Goal: Transaction & Acquisition: Obtain resource

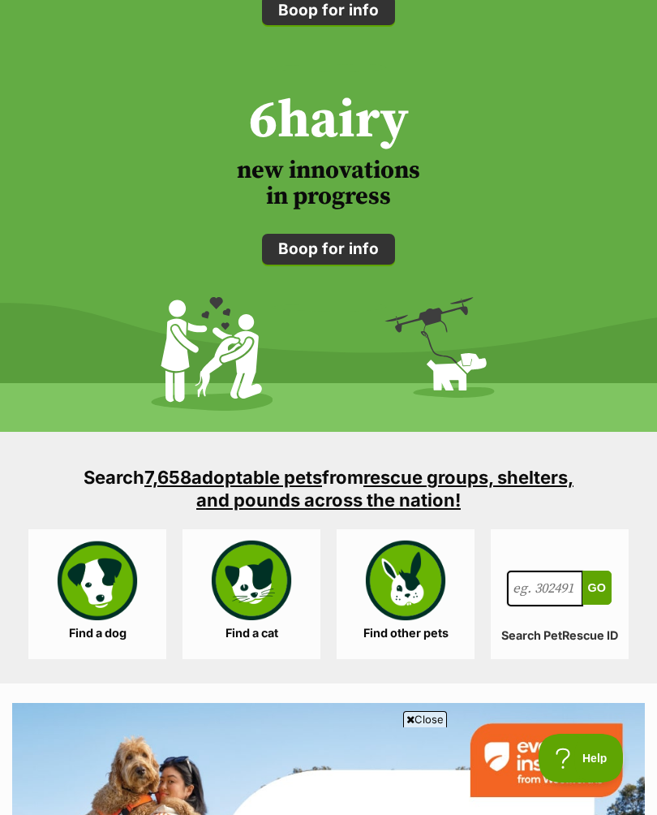
scroll to position [2145, 0]
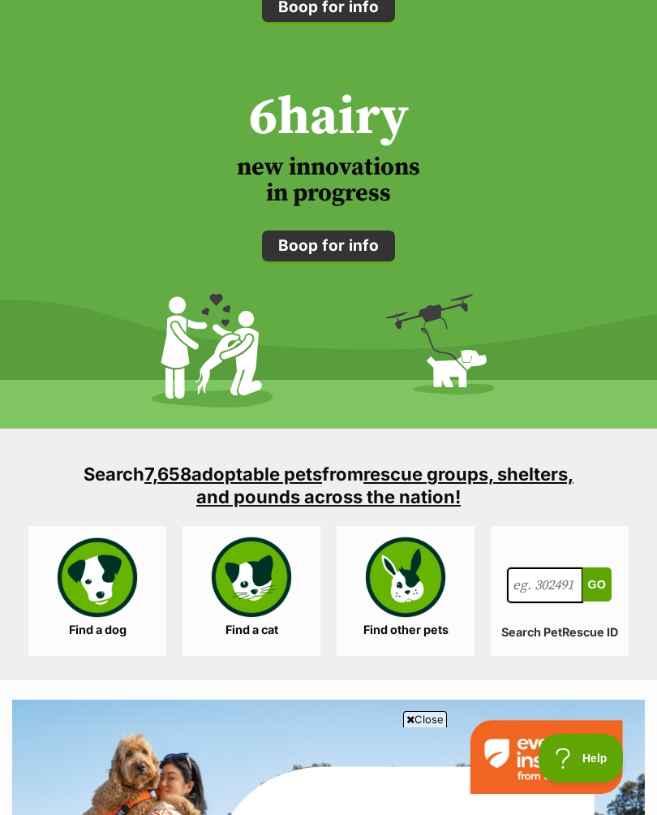
click at [250, 578] on link "Find a cat" at bounding box center [252, 591] width 138 height 130
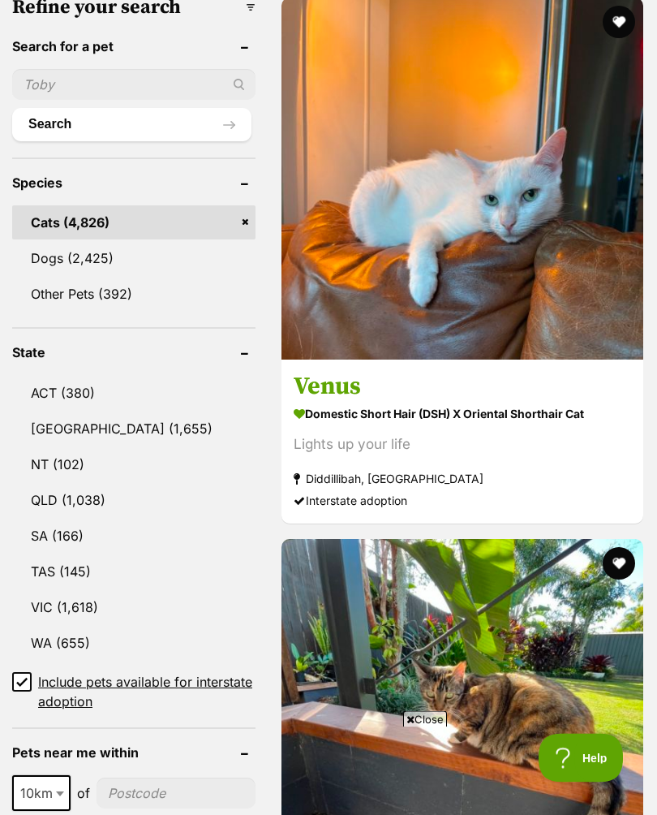
scroll to position [694, 0]
click at [75, 590] on link "VIC (1,618)" at bounding box center [134, 607] width 244 height 34
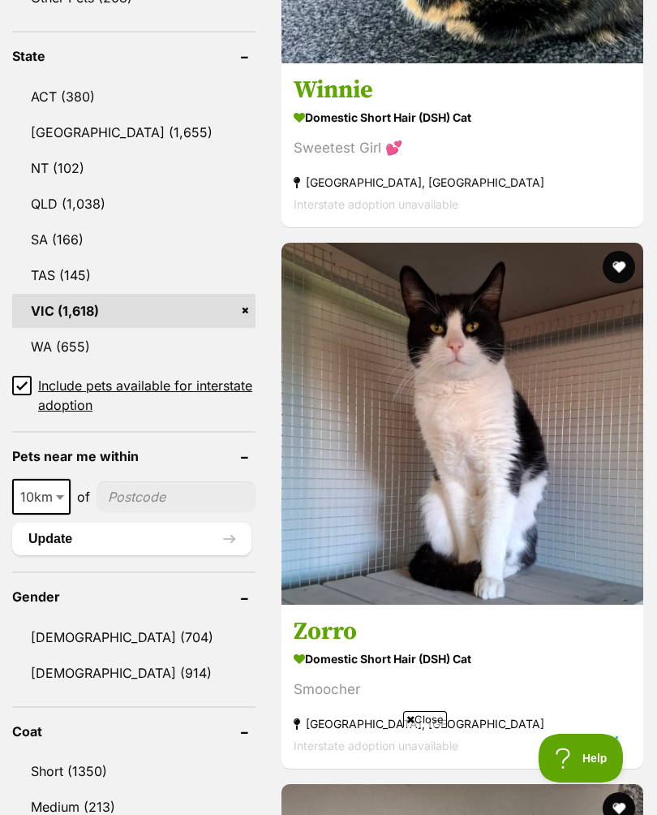
scroll to position [1289, 0]
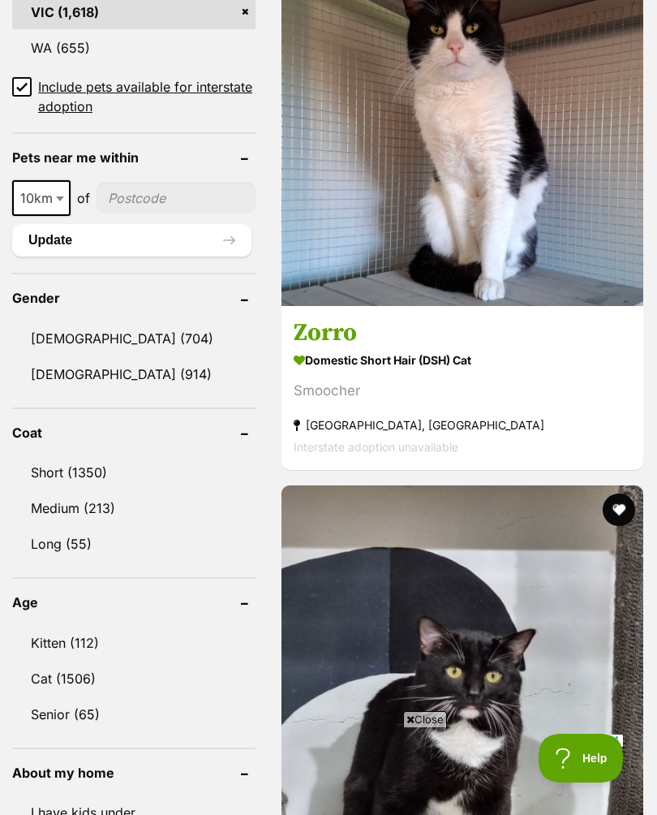
click at [82, 626] on link "Kitten (112)" at bounding box center [134, 643] width 244 height 34
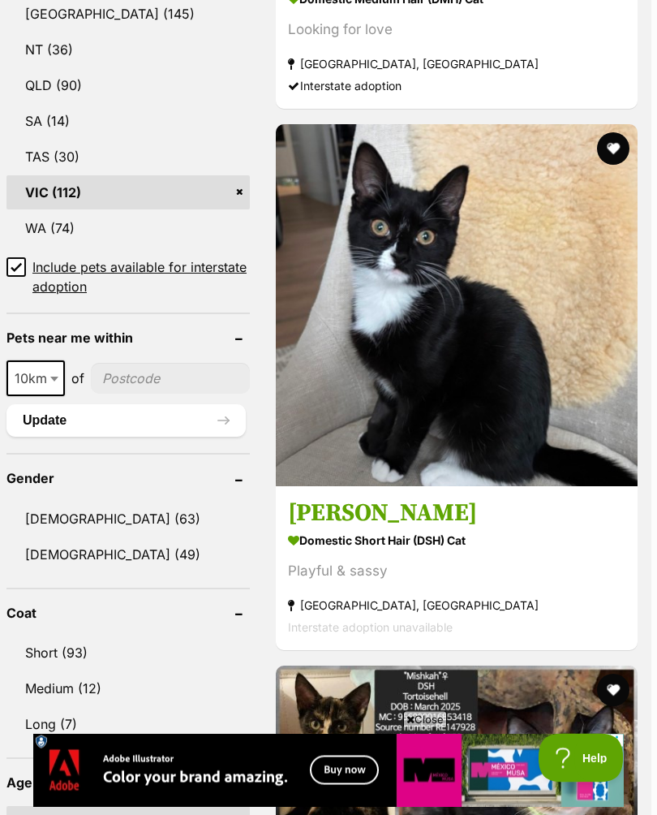
scroll to position [1155, 5]
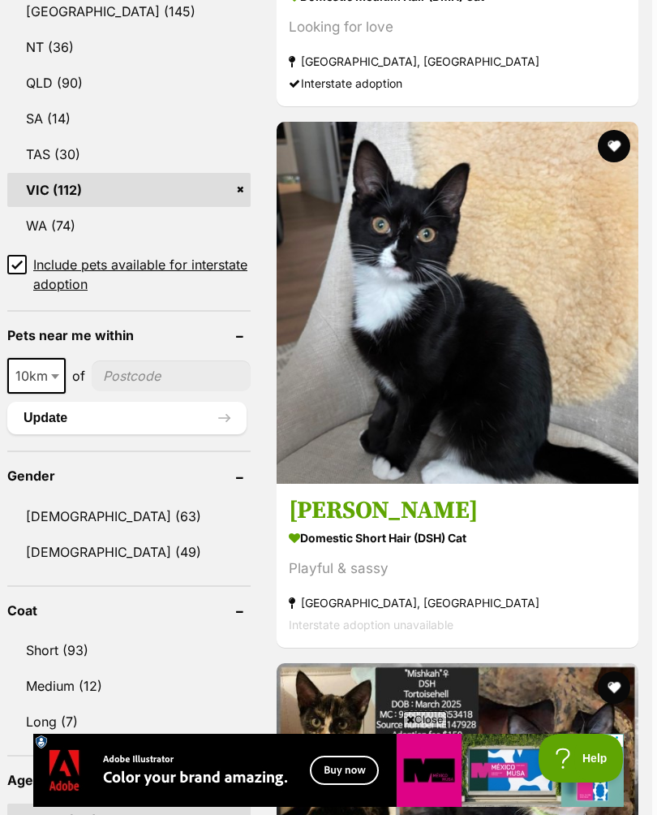
click at [408, 725] on icon at bounding box center [411, 719] width 8 height 11
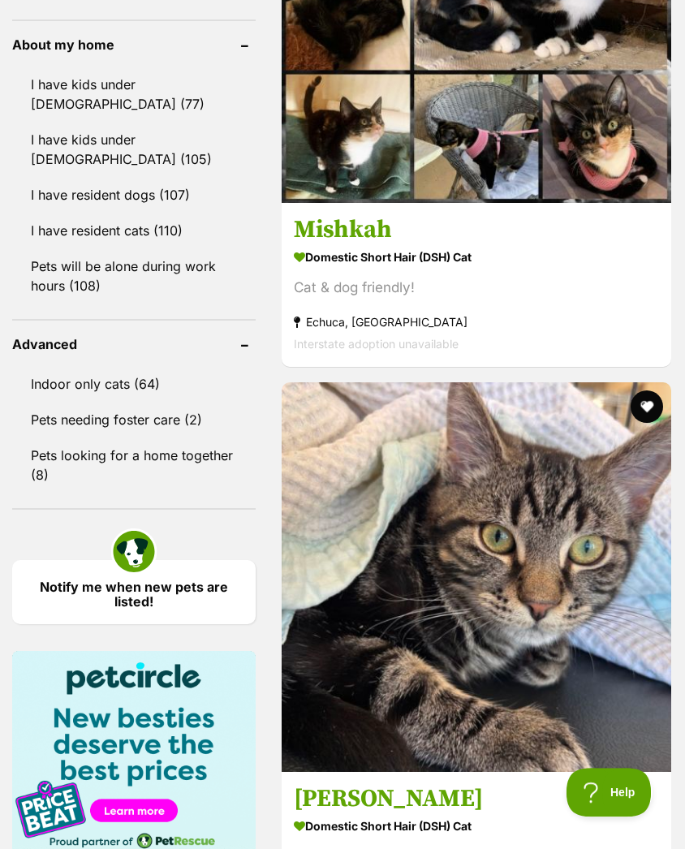
scroll to position [0, 0]
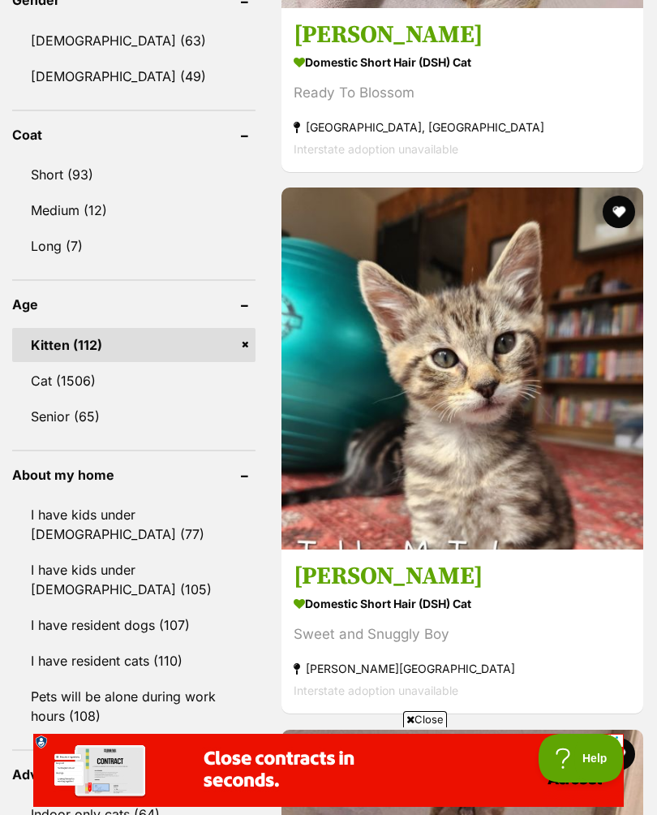
click at [196, 328] on link "Kitten (112)" at bounding box center [134, 345] width 244 height 34
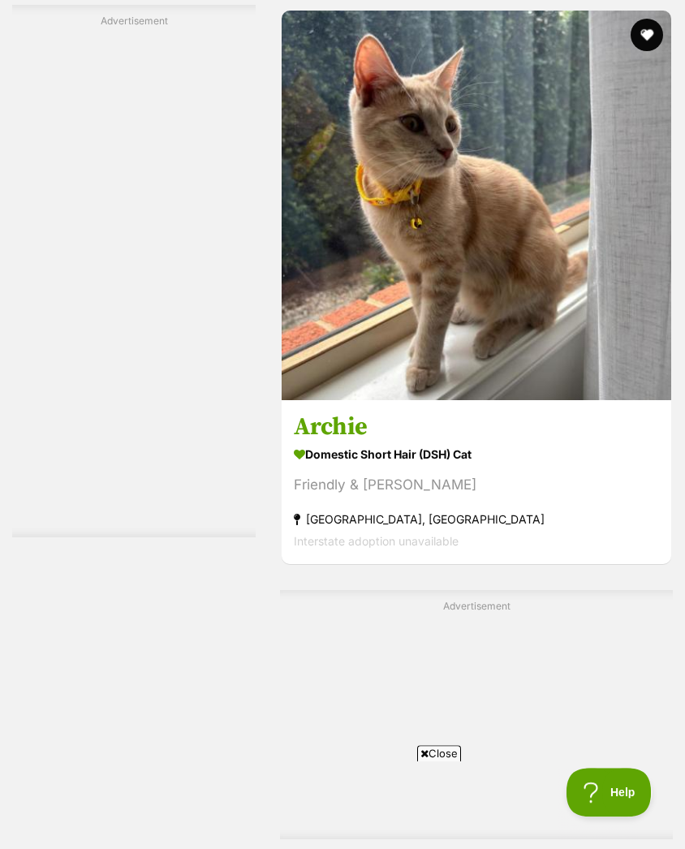
scroll to position [3521, 0]
click at [436, 761] on span "Close" at bounding box center [439, 753] width 44 height 16
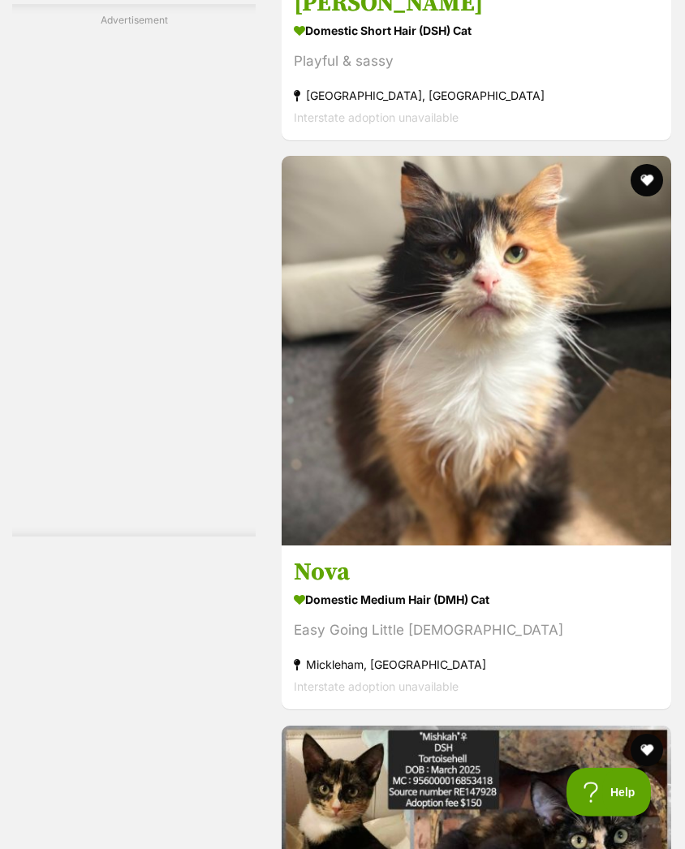
scroll to position [4800, 0]
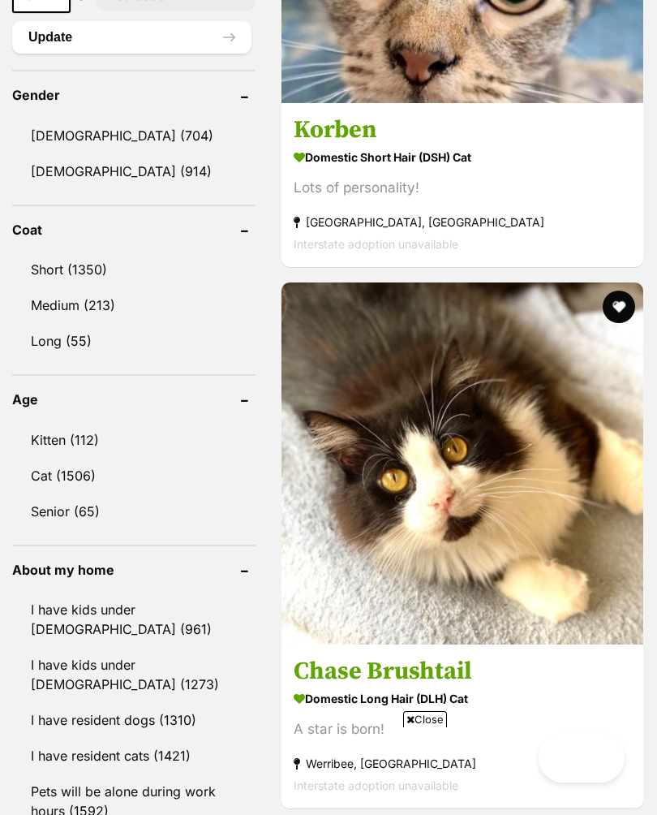
scroll to position [2162, 0]
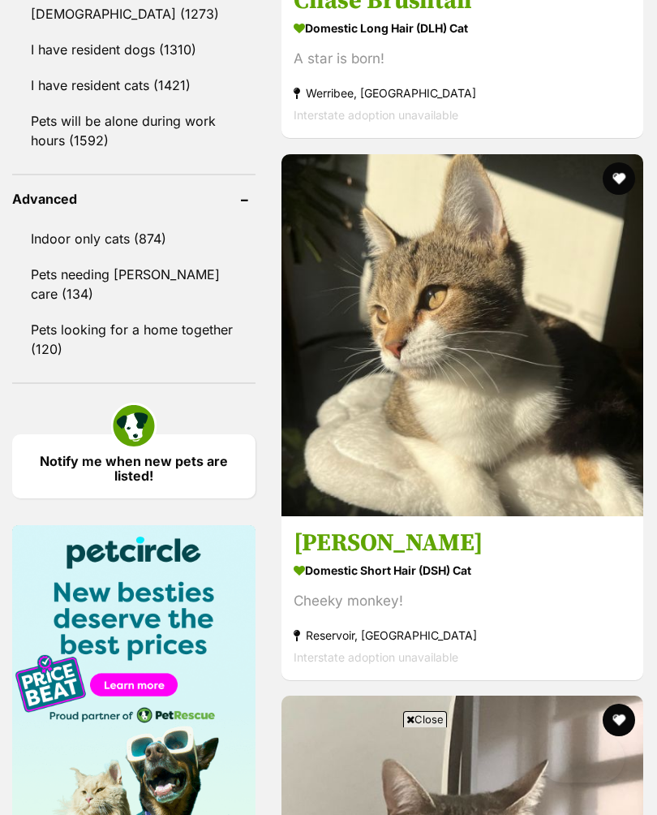
click at [417, 727] on span "Close" at bounding box center [425, 719] width 44 height 16
click at [429, 668] on div "Interstate adoption unavailable" at bounding box center [463, 657] width 338 height 22
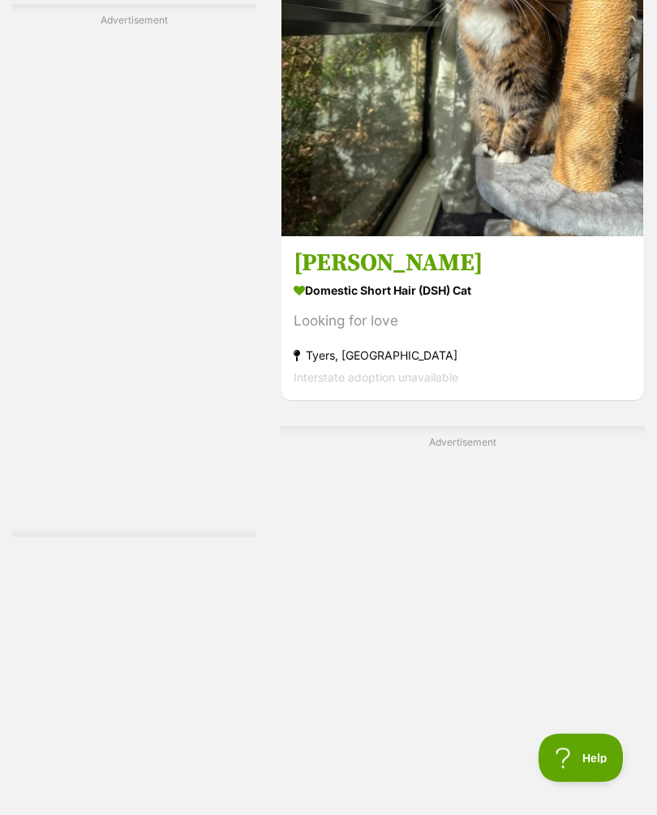
scroll to position [10545, 0]
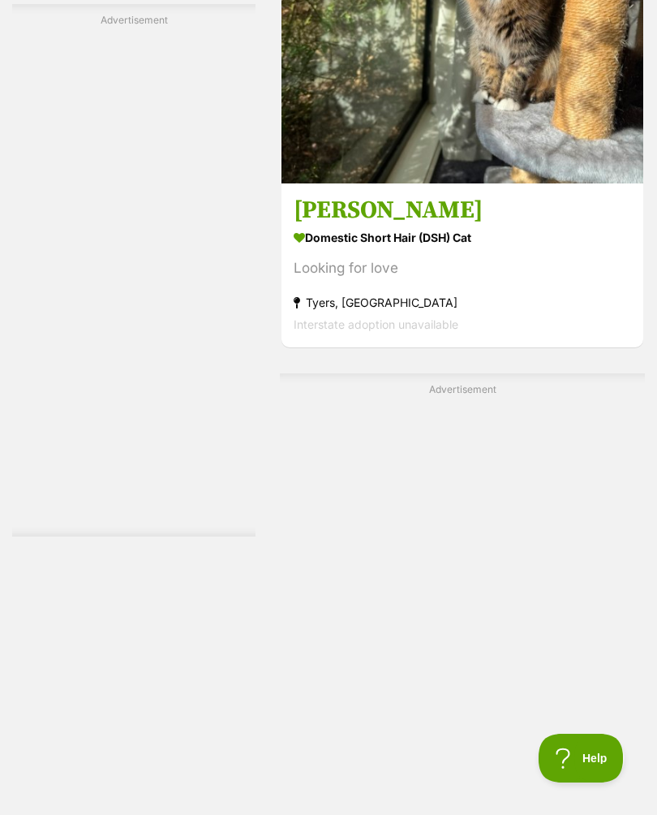
click at [548, 183] on img at bounding box center [463, 2] width 362 height 362
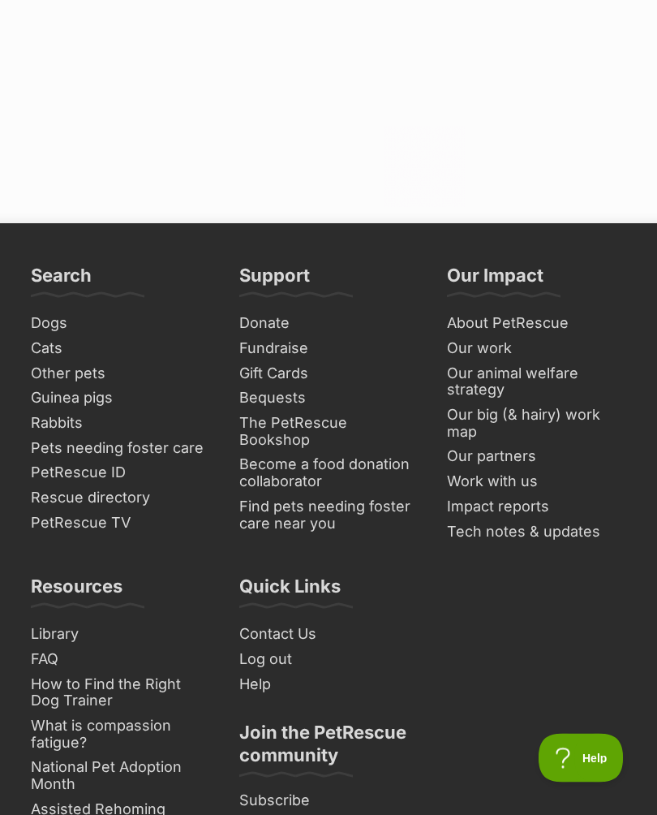
scroll to position [12706, 0]
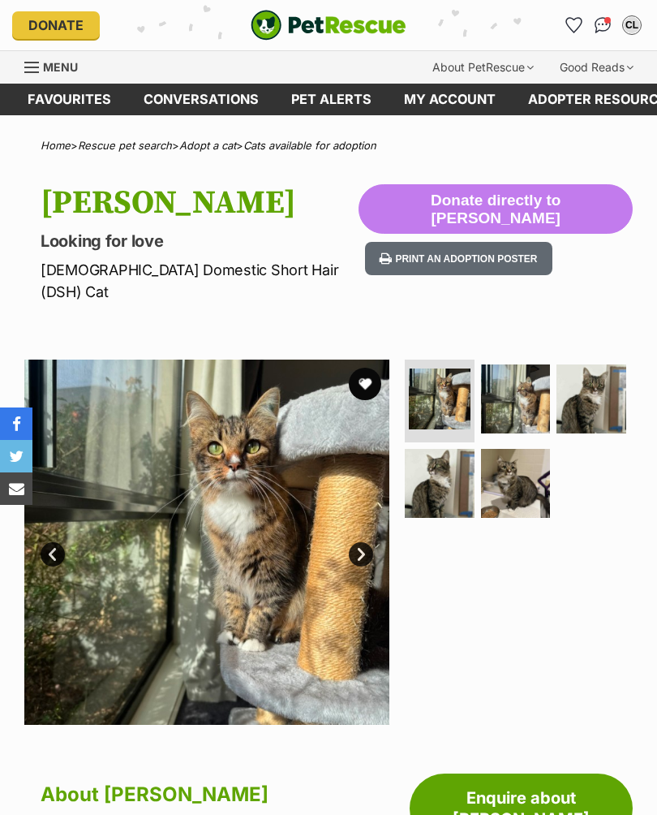
click at [521, 455] on img at bounding box center [516, 484] width 70 height 70
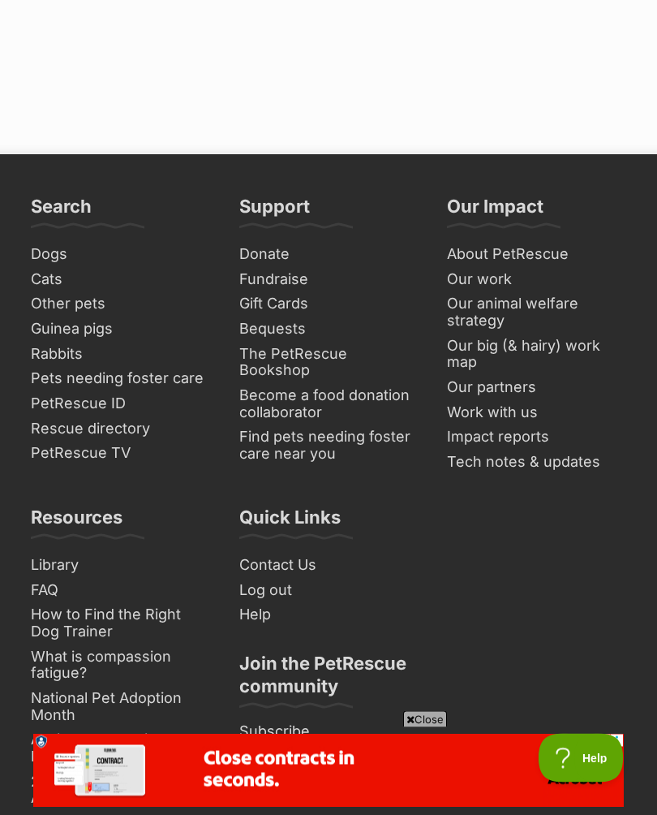
scroll to position [12978, 0]
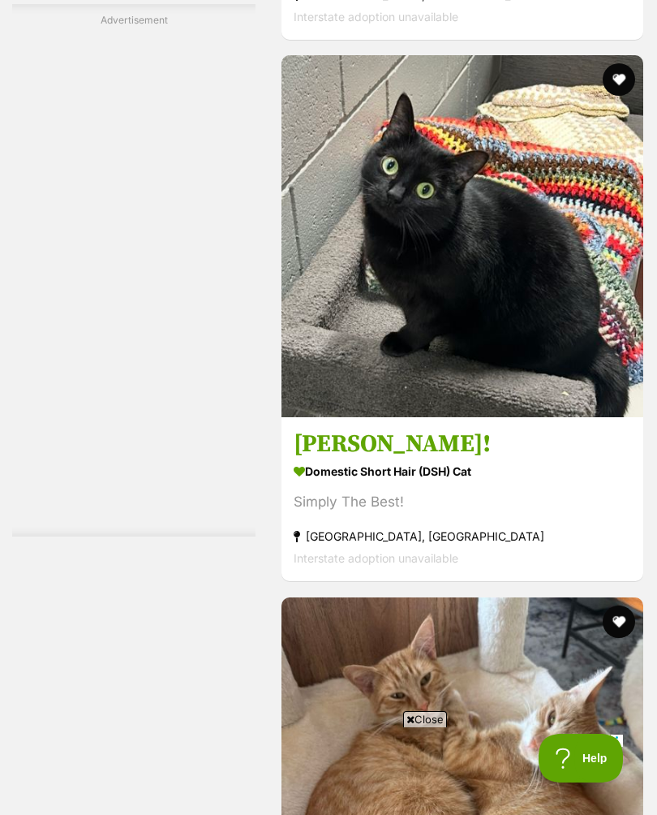
scroll to position [8019, 0]
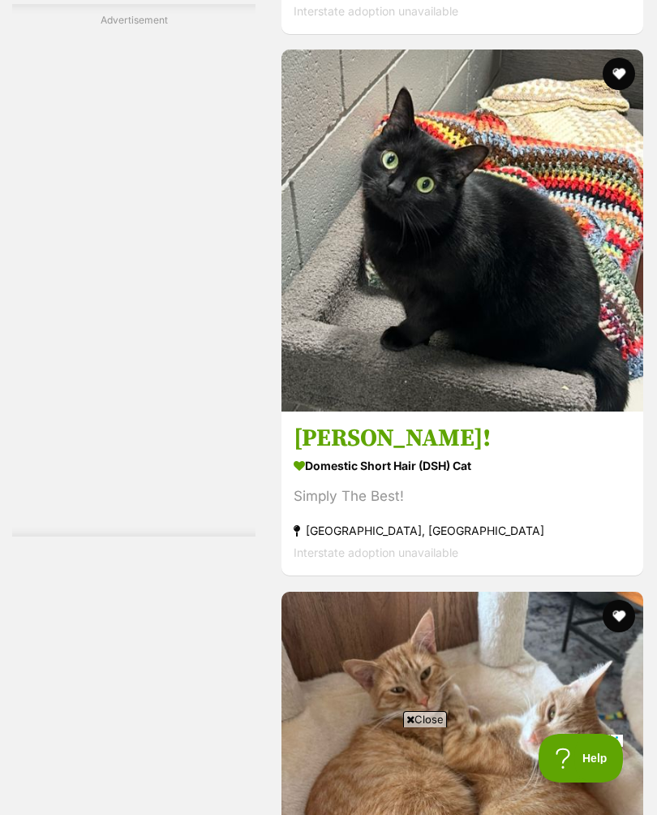
click at [605, 412] on img at bounding box center [463, 231] width 362 height 362
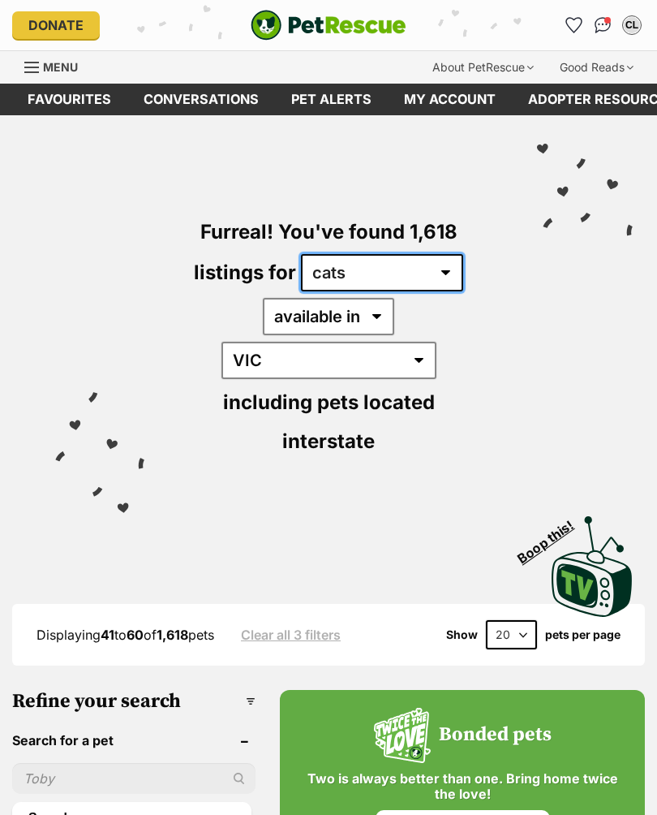
click at [438, 270] on select "any type of pet cats dogs other pets" at bounding box center [382, 272] width 162 height 37
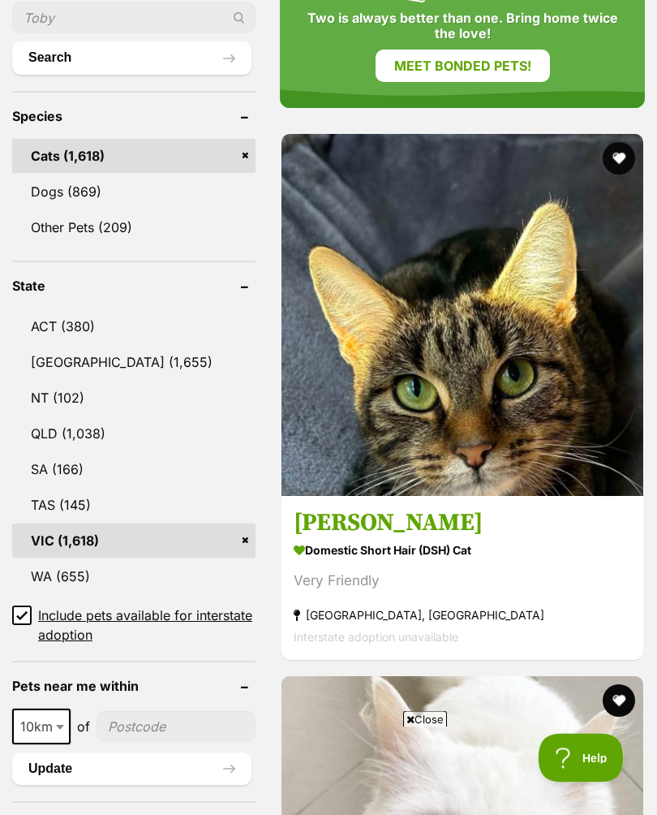
scroll to position [1229, 0]
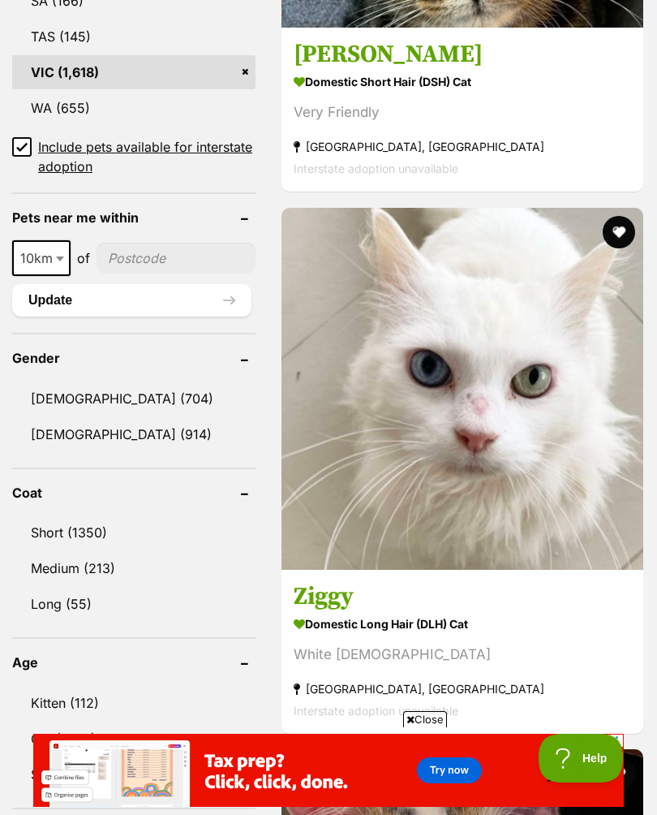
click at [79, 686] on link "Kitten (112)" at bounding box center [134, 703] width 244 height 34
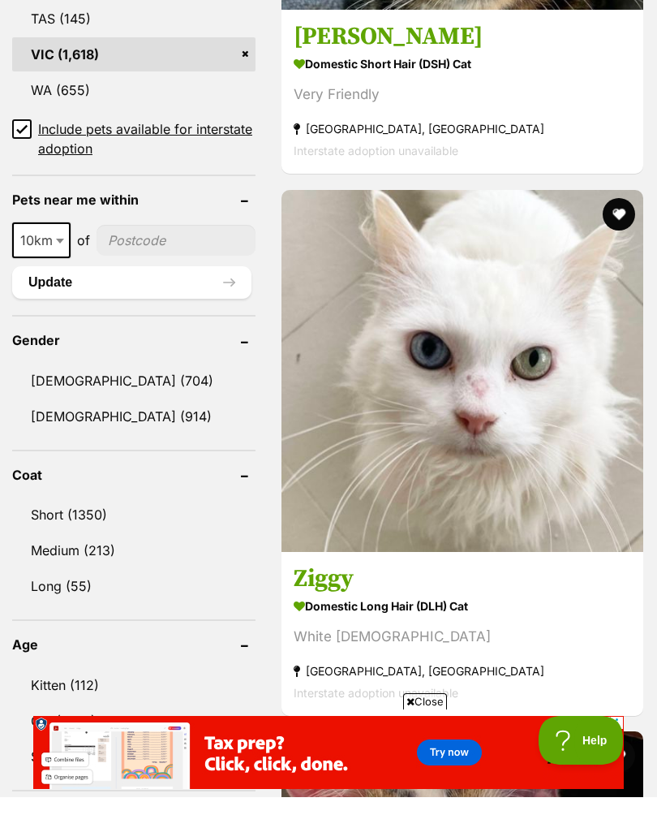
scroll to position [0, 0]
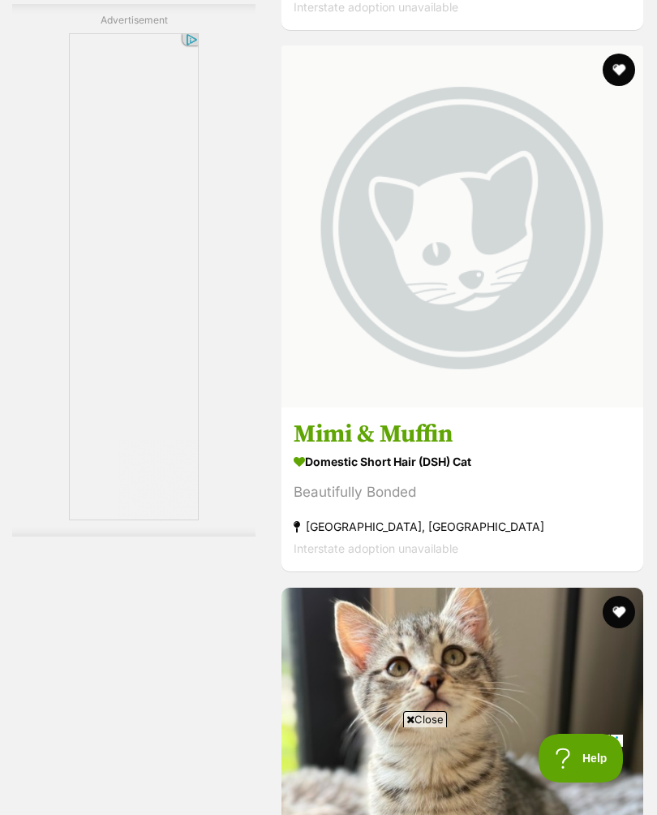
scroll to position [4794, 0]
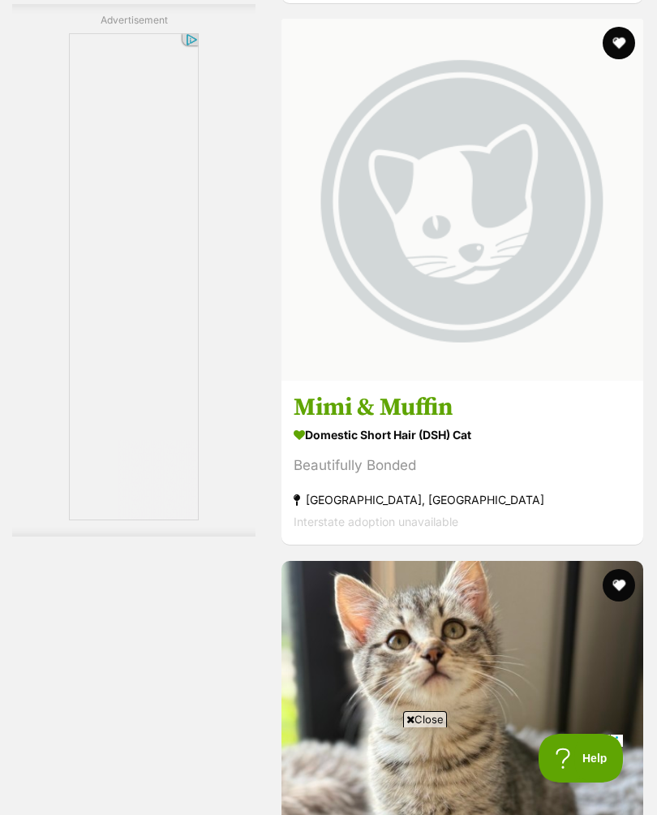
click at [485, 381] on img at bounding box center [463, 200] width 362 height 362
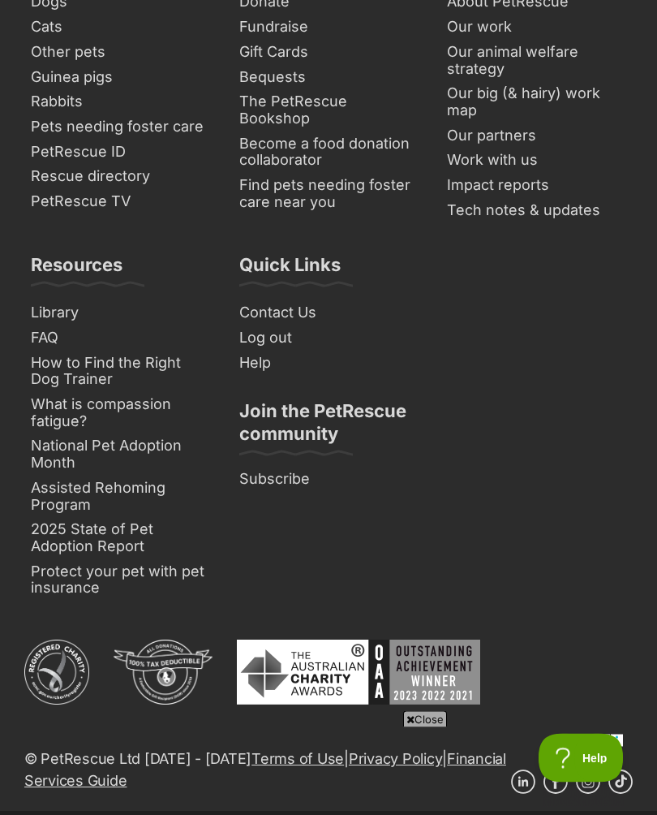
scroll to position [12944, 0]
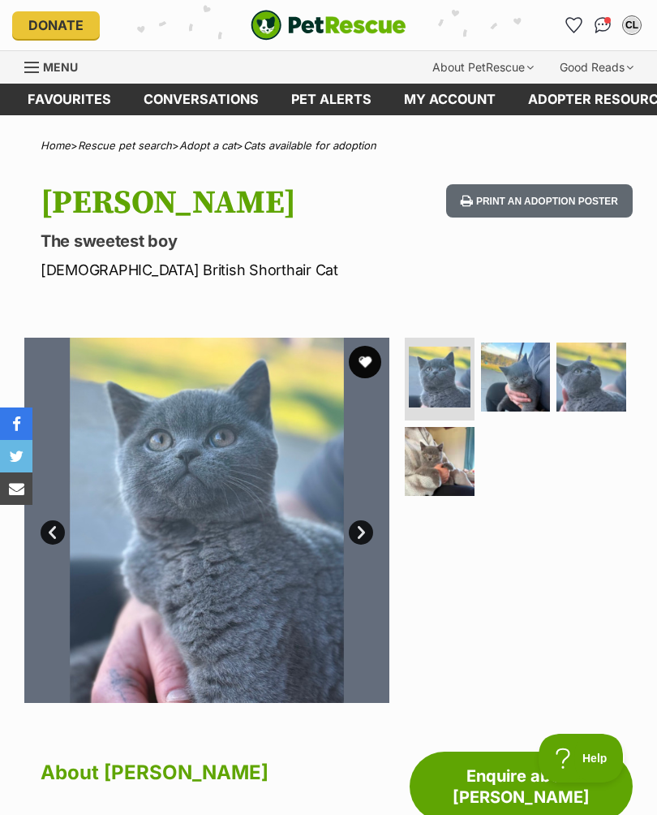
click at [437, 470] on img at bounding box center [440, 462] width 70 height 70
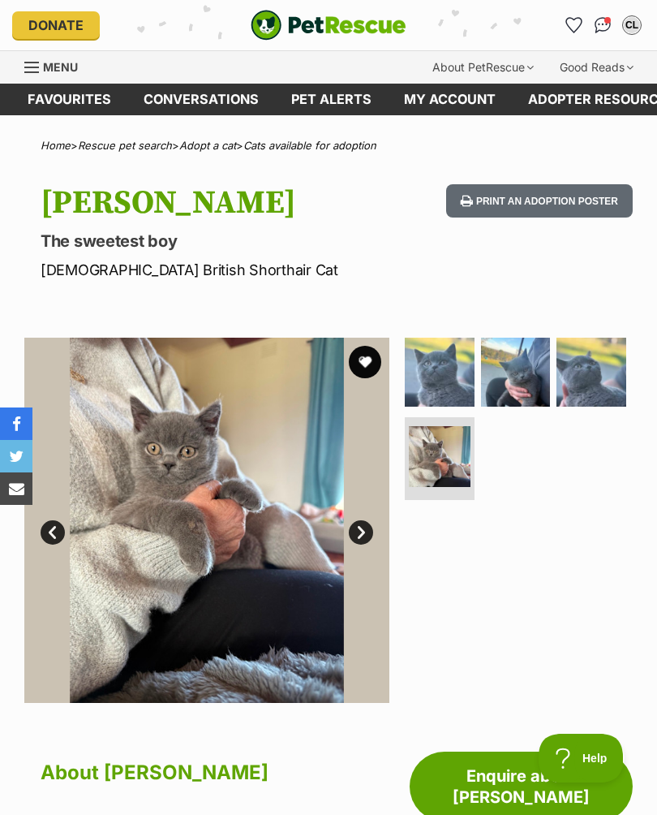
click at [438, 362] on img at bounding box center [440, 373] width 70 height 70
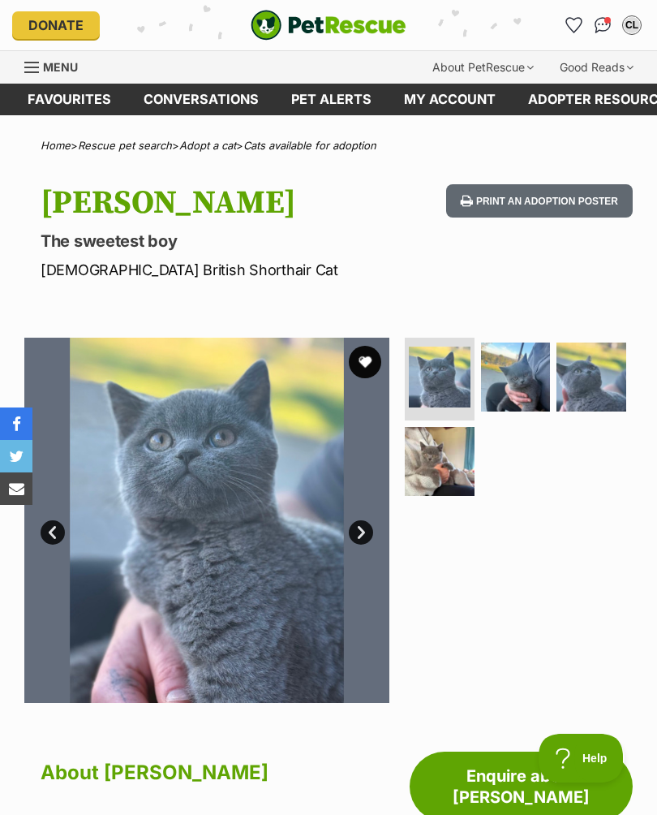
click at [522, 369] on img at bounding box center [516, 378] width 70 height 70
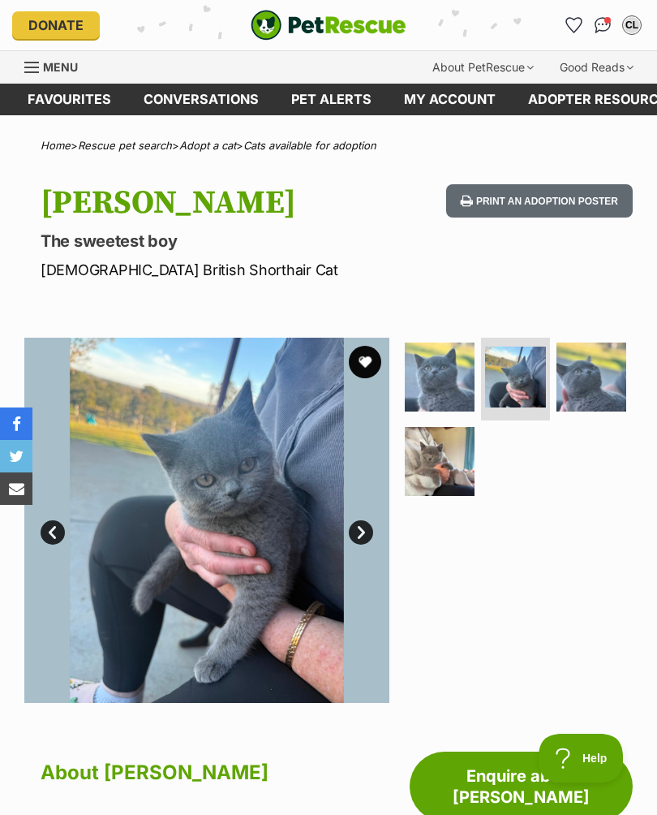
click at [567, 23] on icon "Favourites" at bounding box center [574, 25] width 17 height 16
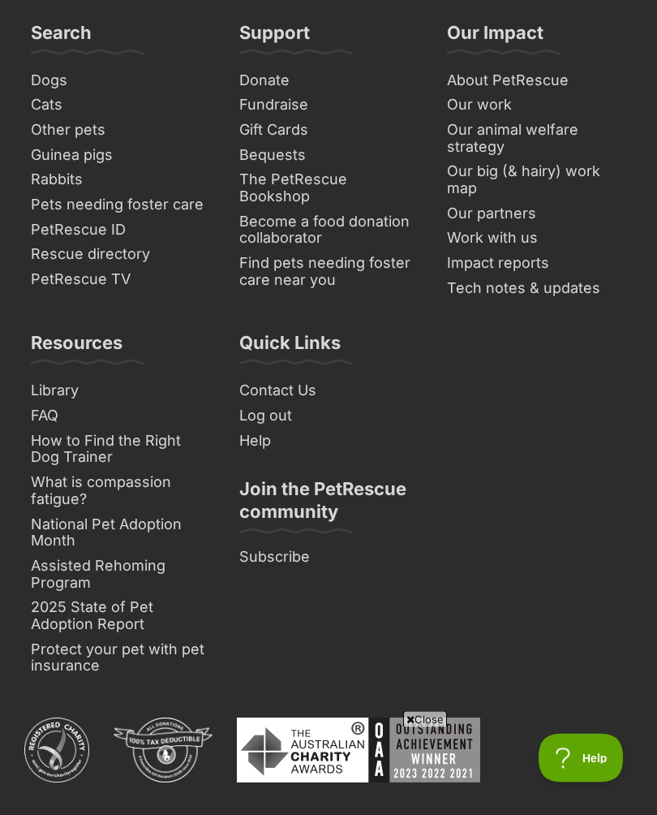
scroll to position [12862, 0]
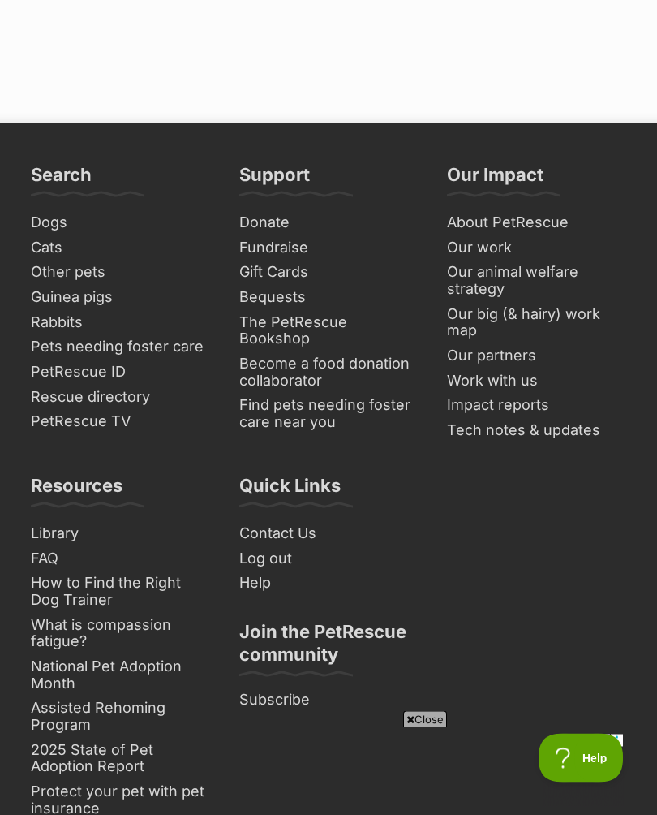
scroll to position [12892, 0]
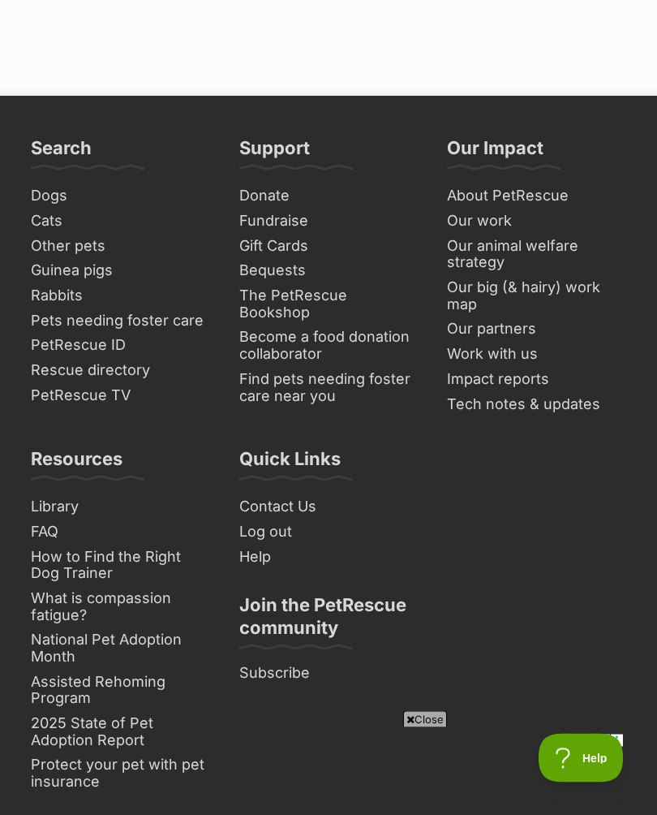
scroll to position [12877, 0]
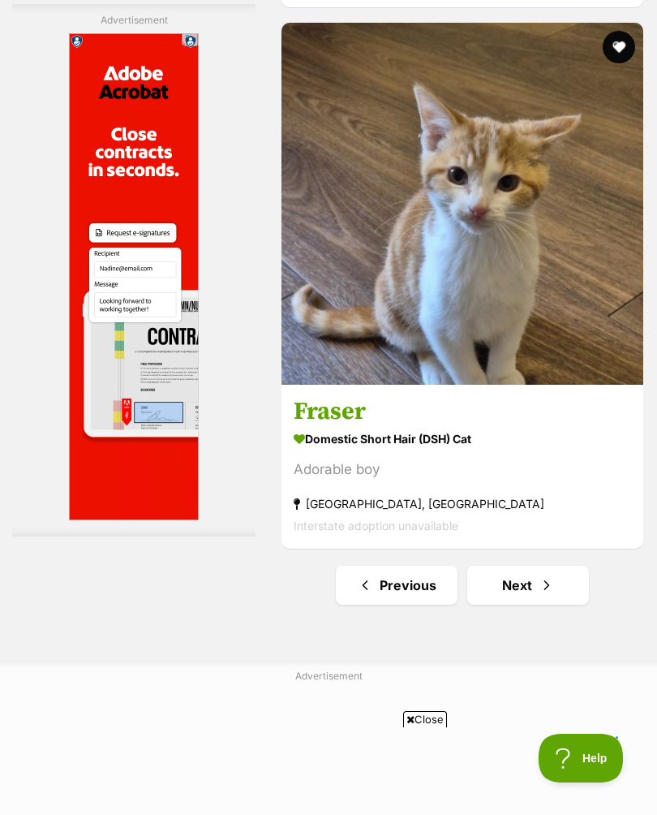
scroll to position [12091, 0]
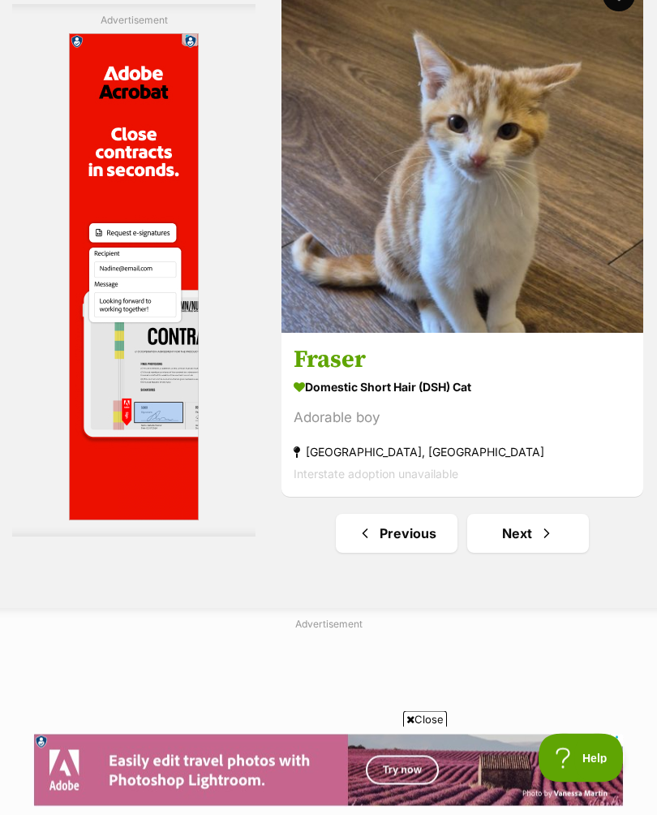
click at [517, 515] on link "Next" at bounding box center [529, 534] width 122 height 39
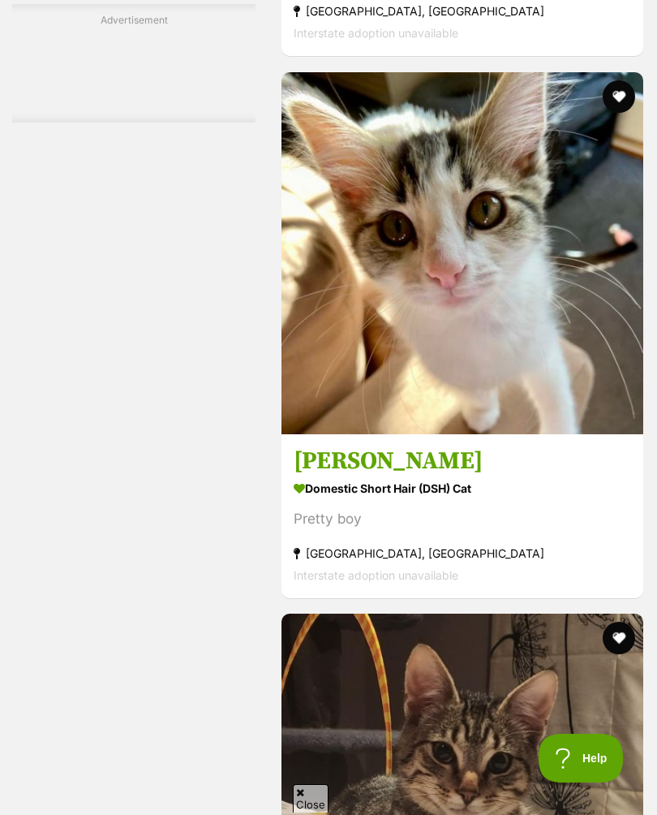
scroll to position [6018, 0]
